Goal: Task Accomplishment & Management: Manage account settings

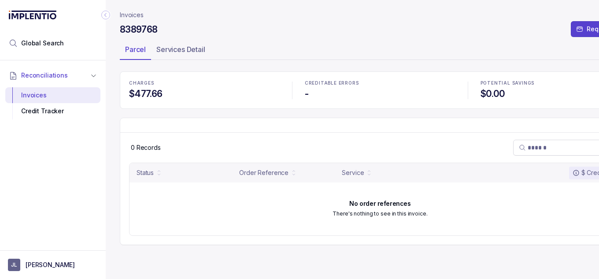
click at [21, 264] on button "[PERSON_NAME]" at bounding box center [53, 265] width 90 height 12
click at [49, 242] on p "Logout" at bounding box center [58, 245] width 73 height 9
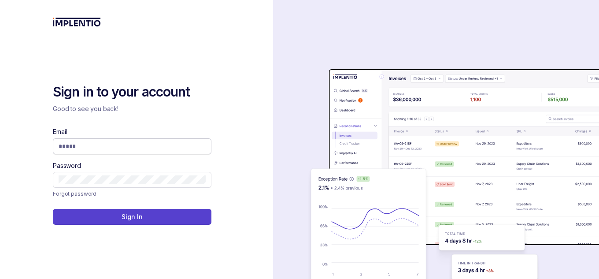
click at [162, 145] on input "Email" at bounding box center [132, 146] width 147 height 9
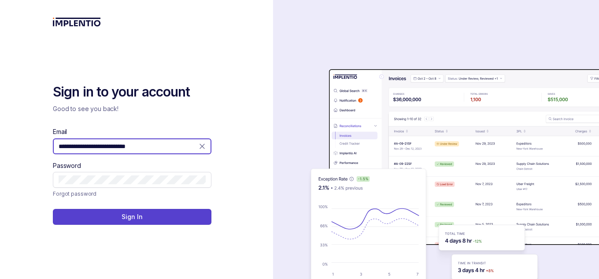
type input "**********"
